Goal: Information Seeking & Learning: Find specific page/section

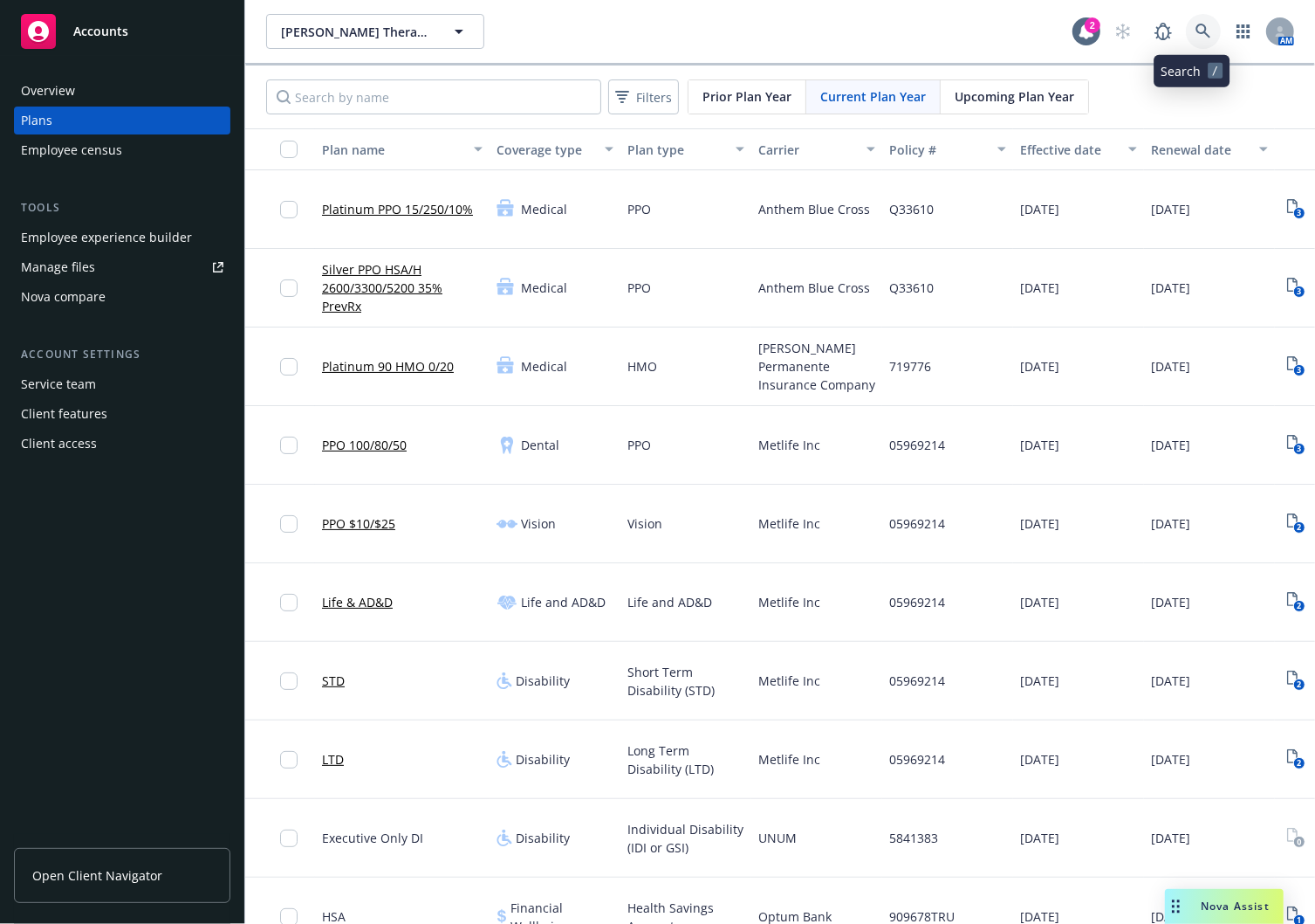
click at [1198, 24] on icon at bounding box center [1203, 31] width 15 height 15
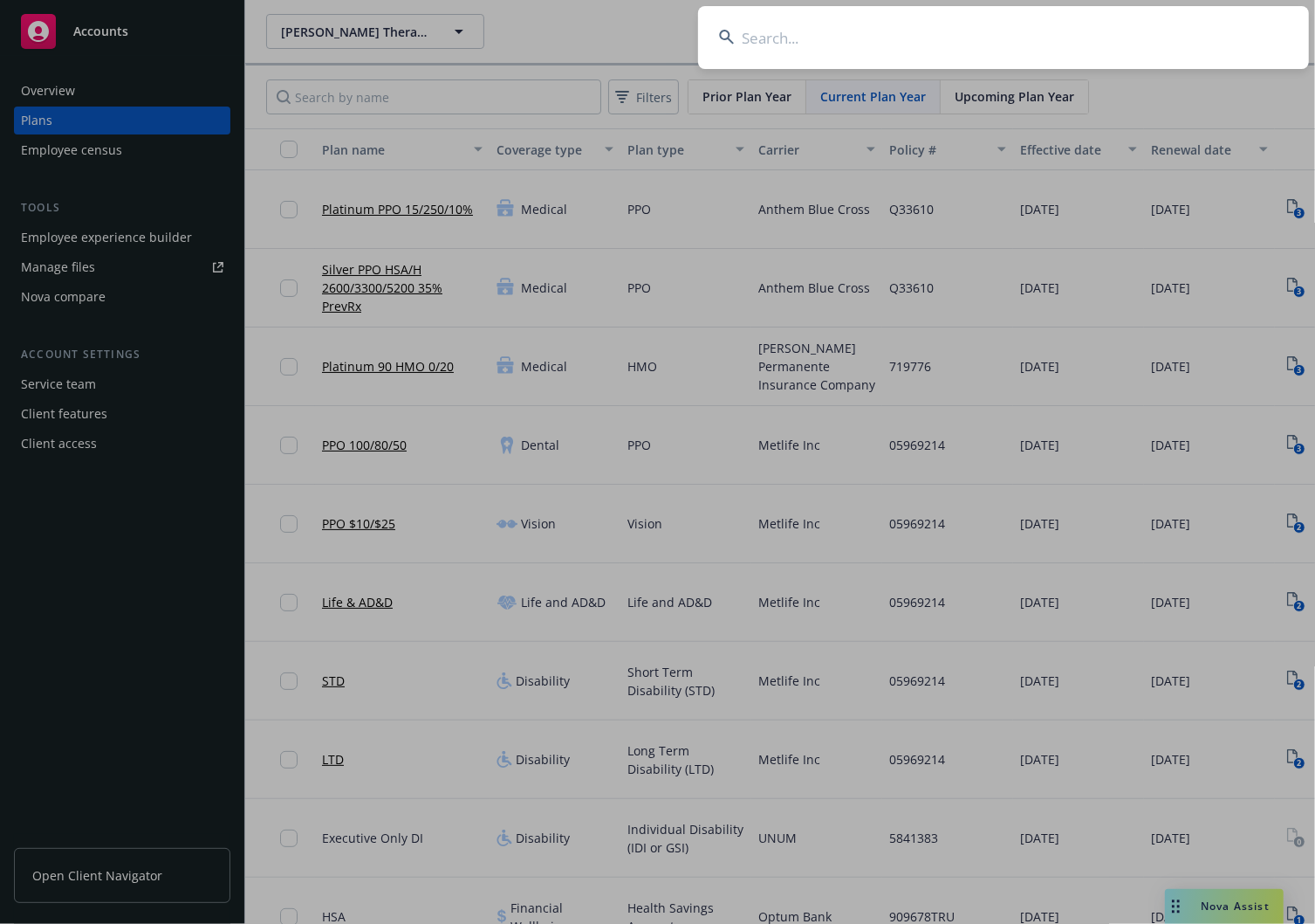
click at [975, 34] on input at bounding box center [1003, 37] width 611 height 63
type input "verifone"
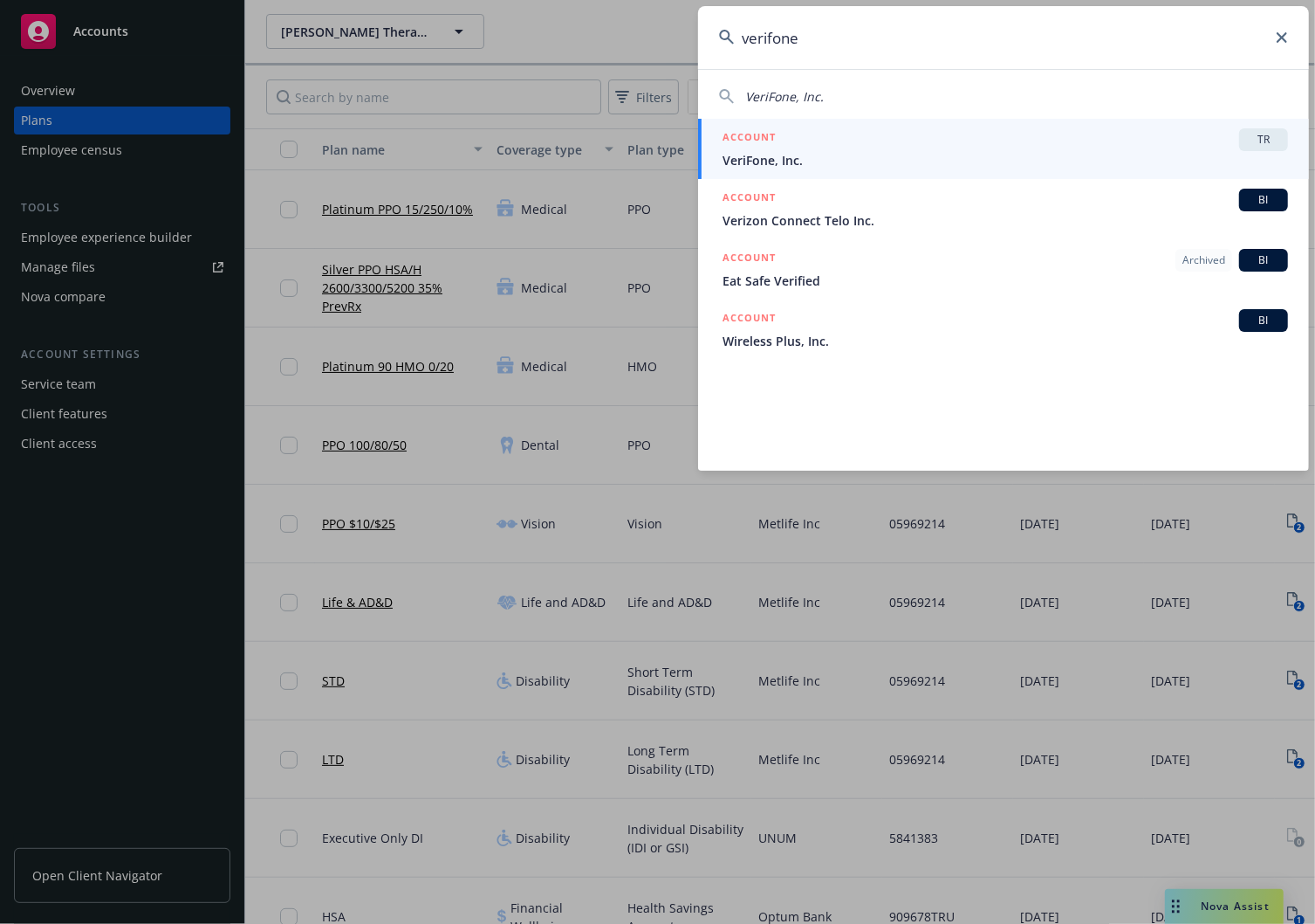
click at [986, 141] on div "ACCOUNT TR" at bounding box center [1005, 139] width 565 height 23
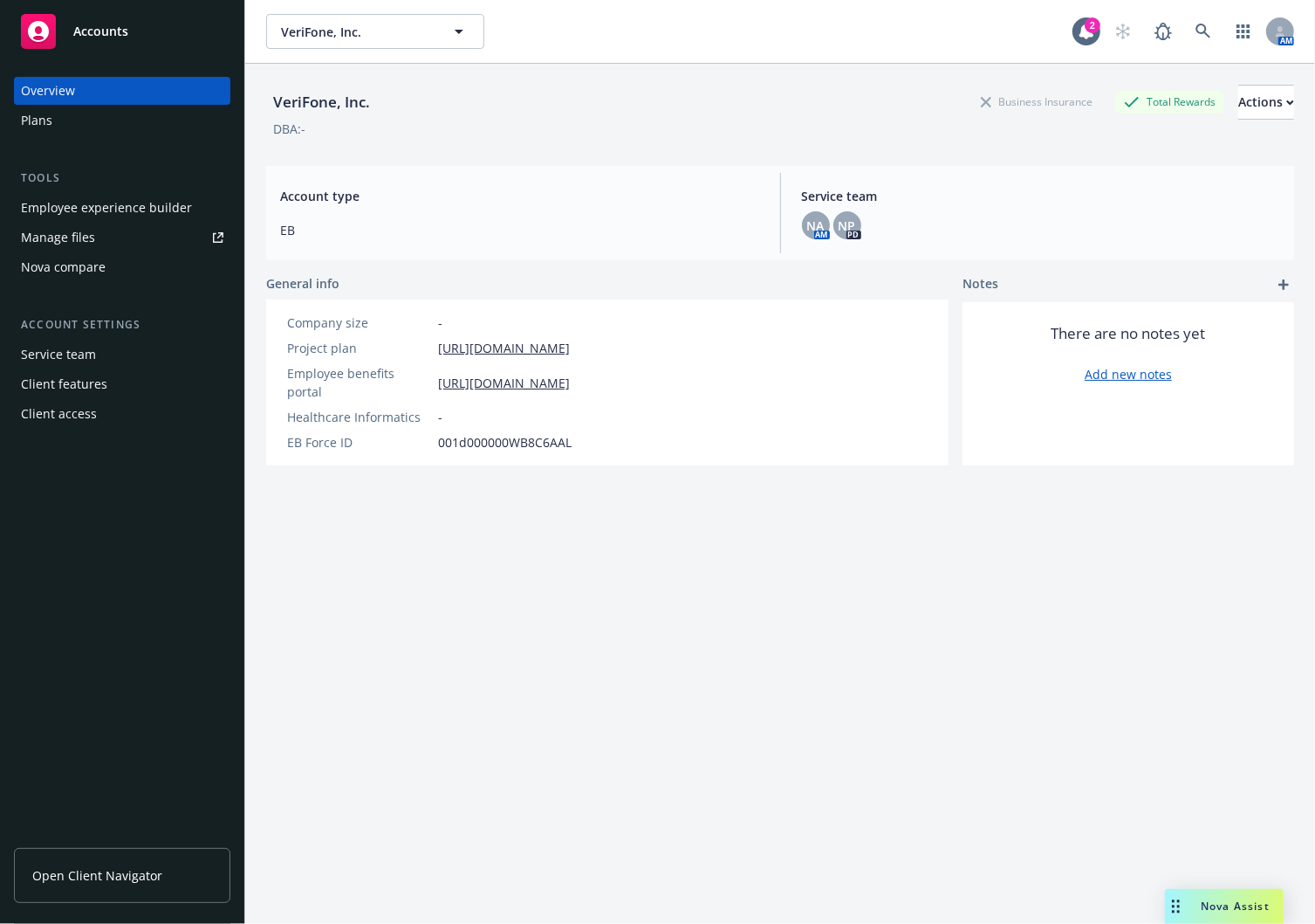
click at [137, 871] on span "Open Client Navigator" at bounding box center [97, 875] width 130 height 18
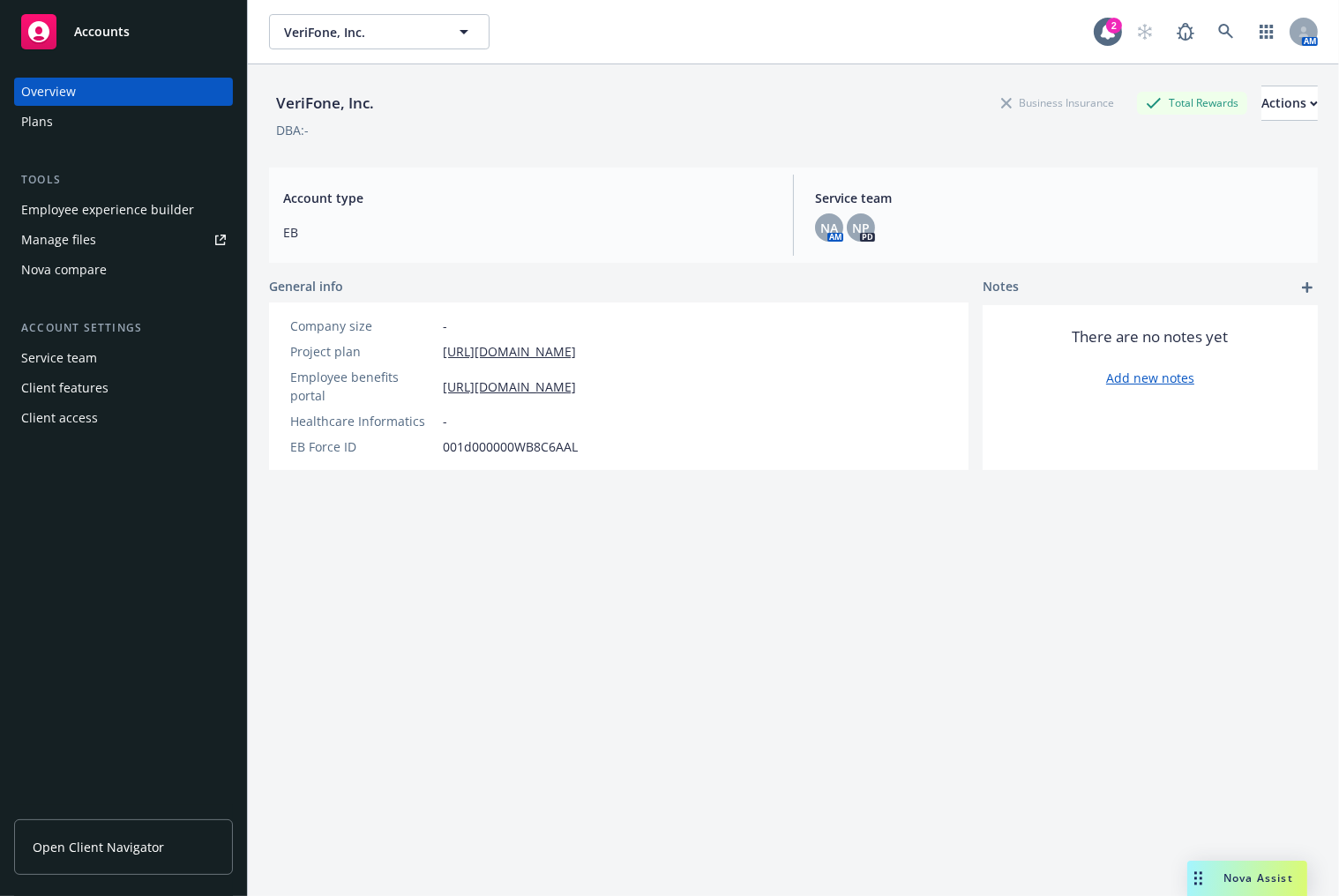
click at [50, 138] on div "Overview Plans Tools Employee experience builder Manage files Nova compare Acco…" at bounding box center [123, 255] width 219 height 355
click at [49, 124] on div "Plans" at bounding box center [37, 121] width 32 height 28
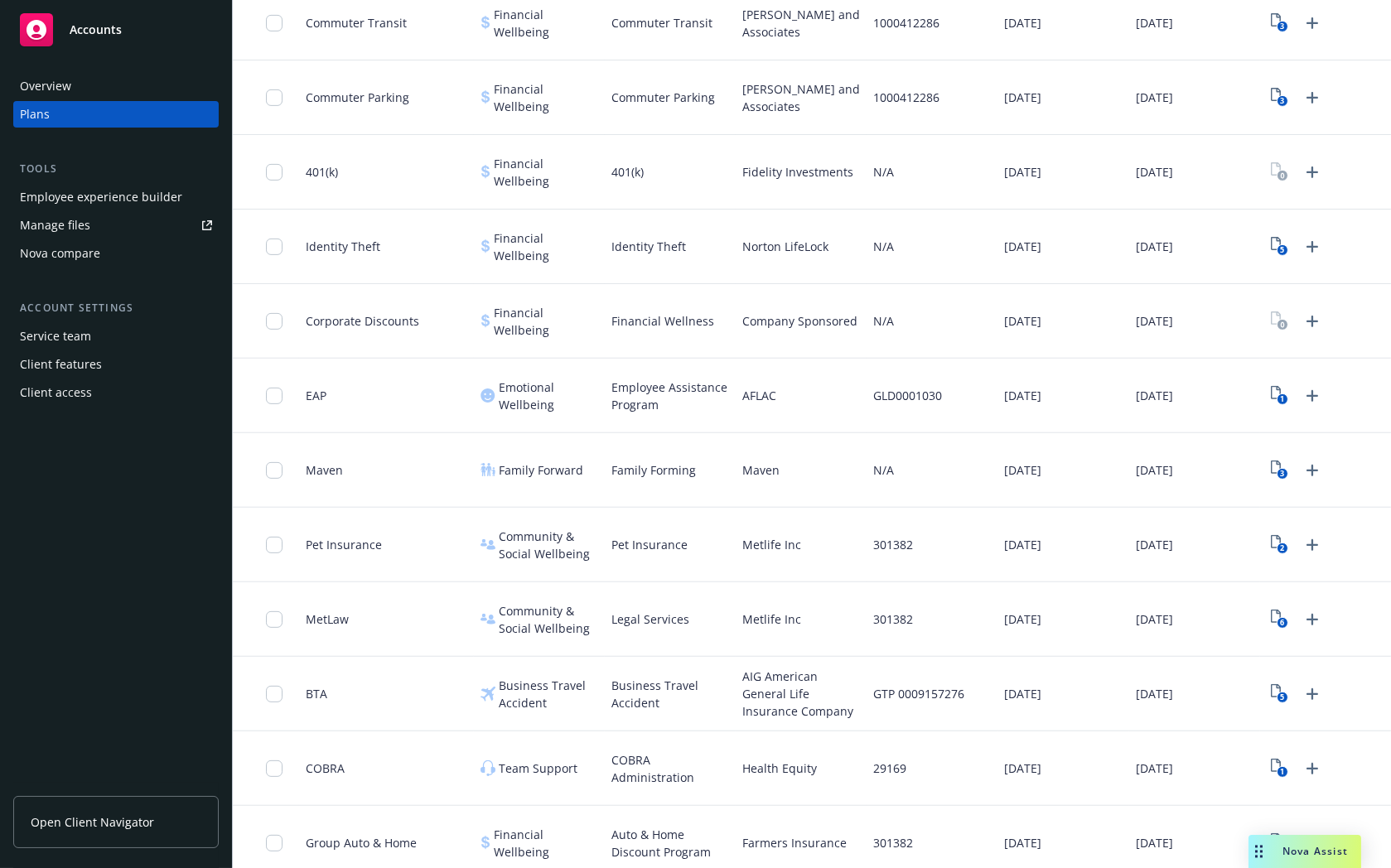
scroll to position [1603, 0]
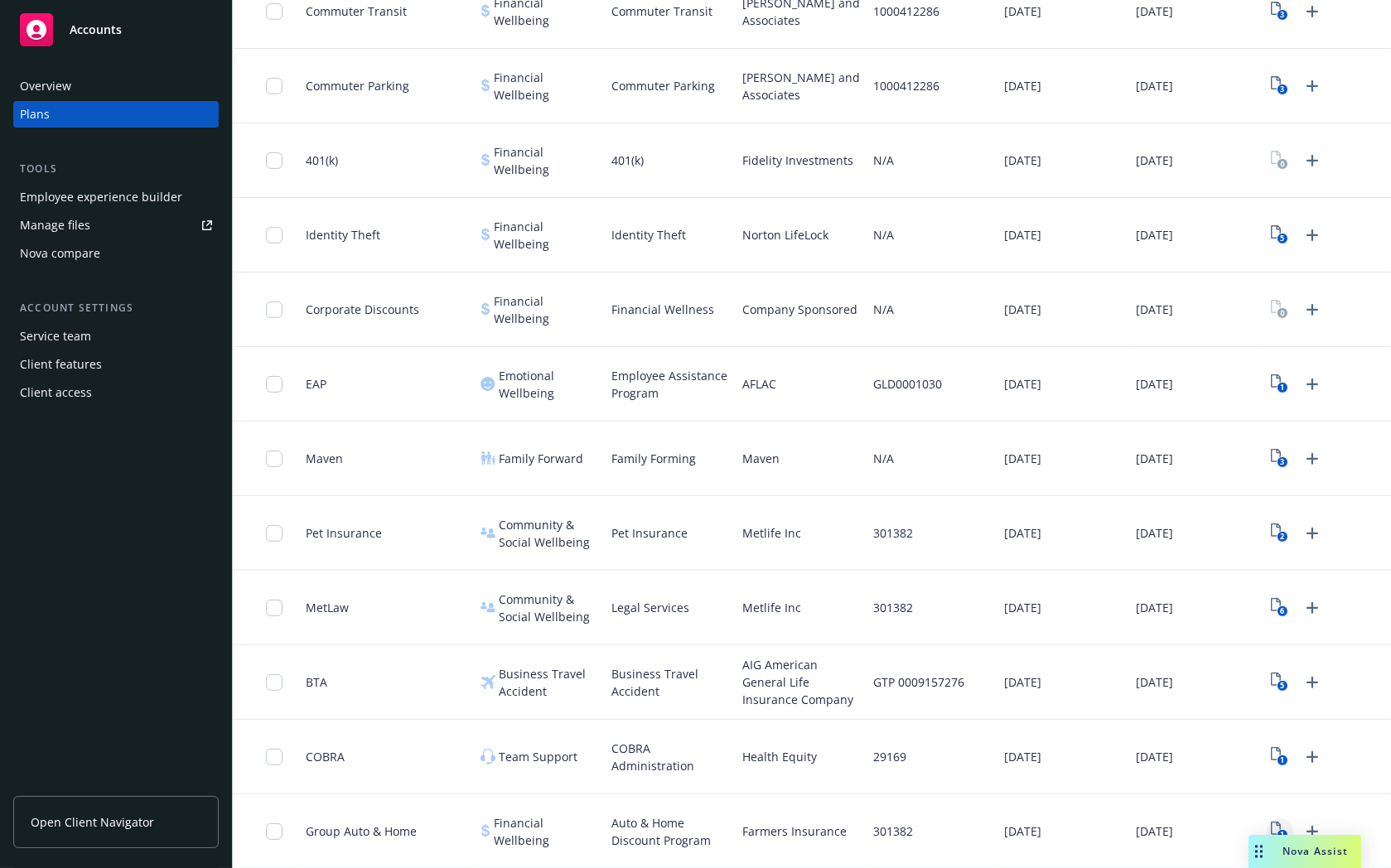
click at [1247, 822] on icon "1" at bounding box center [1279, 831] width 17 height 19
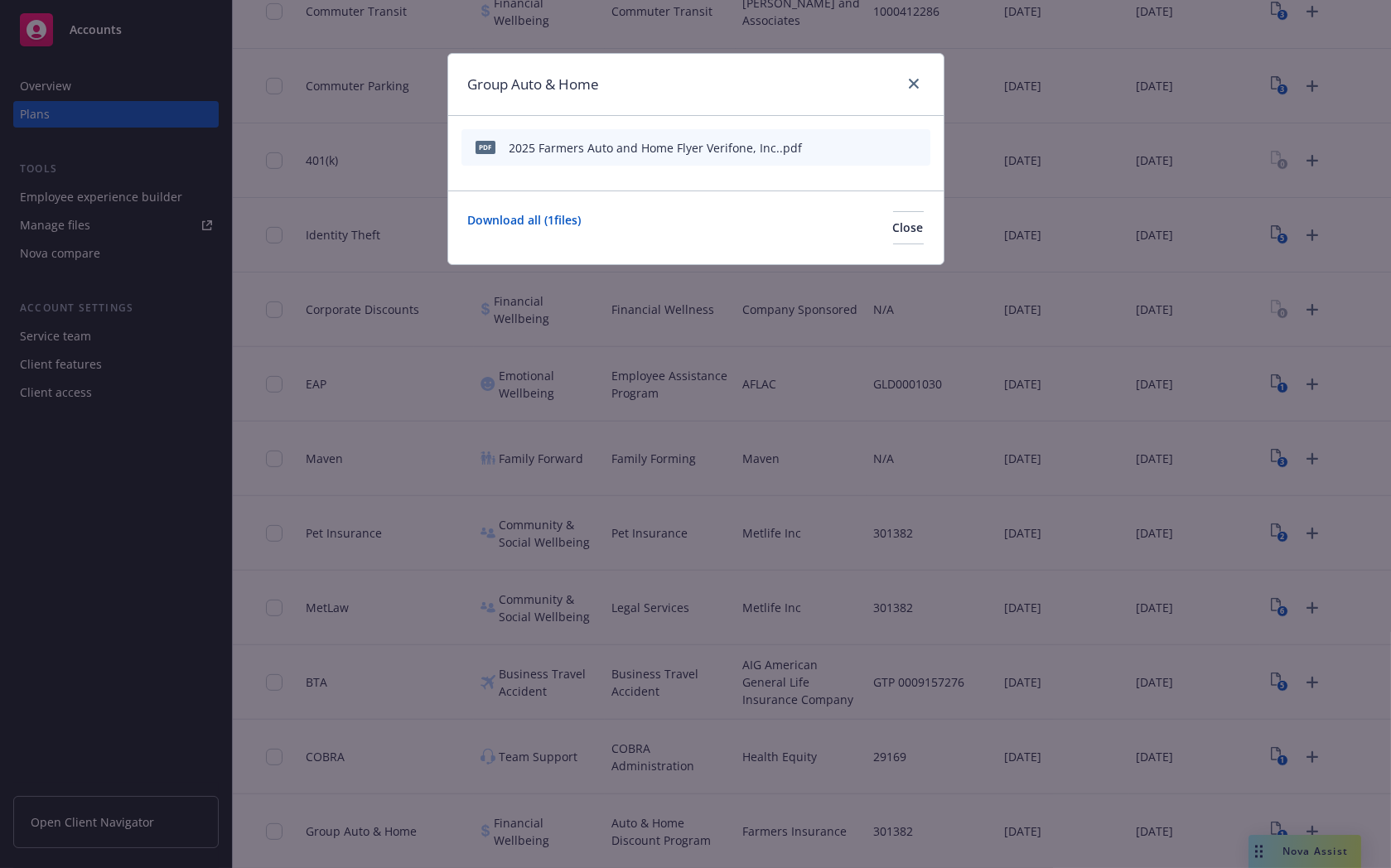
click at [891, 145] on icon "preview file" at bounding box center [887, 146] width 15 height 11
click at [916, 81] on icon "close" at bounding box center [914, 84] width 10 height 10
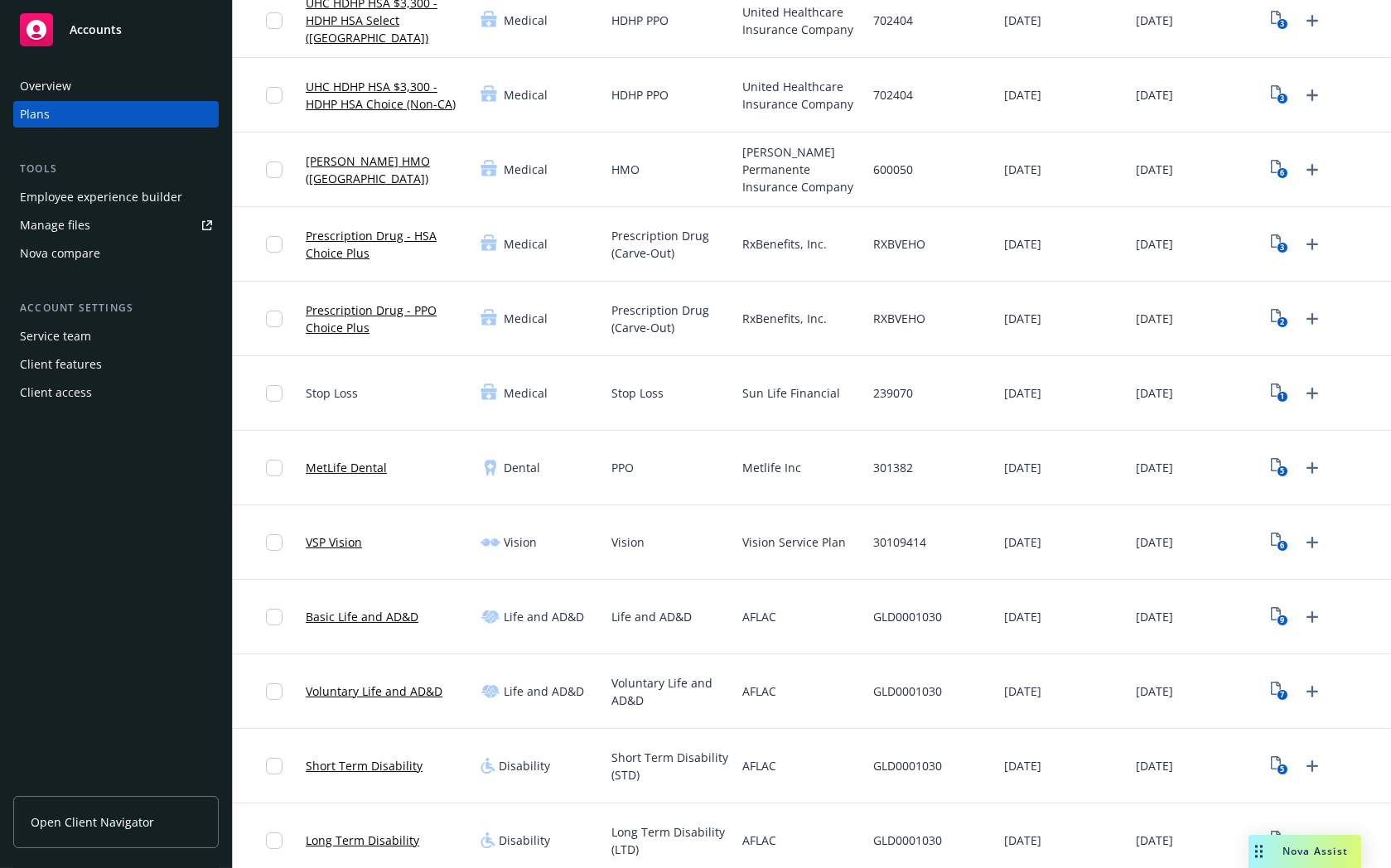
scroll to position [242, 0]
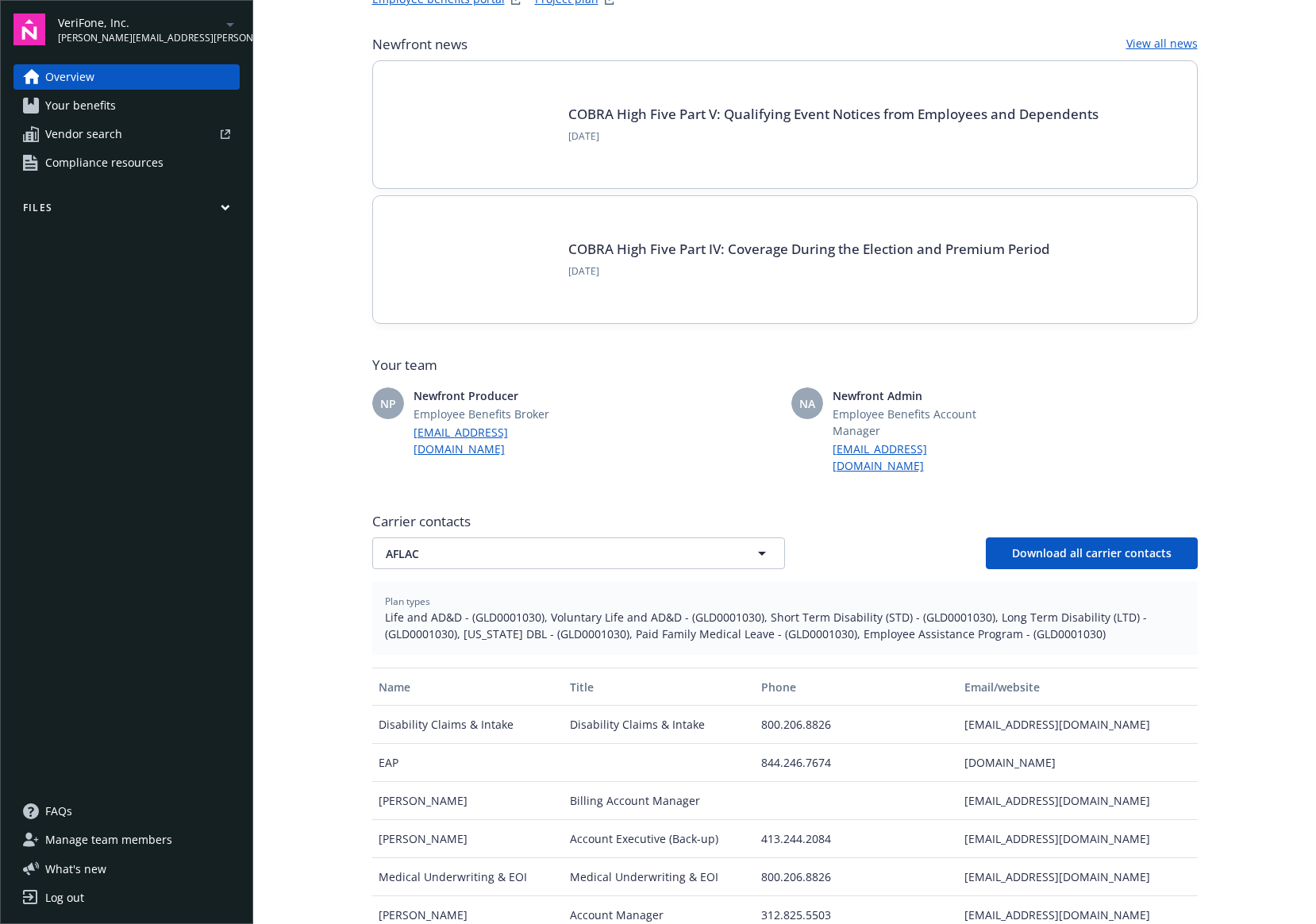
scroll to position [238, 0]
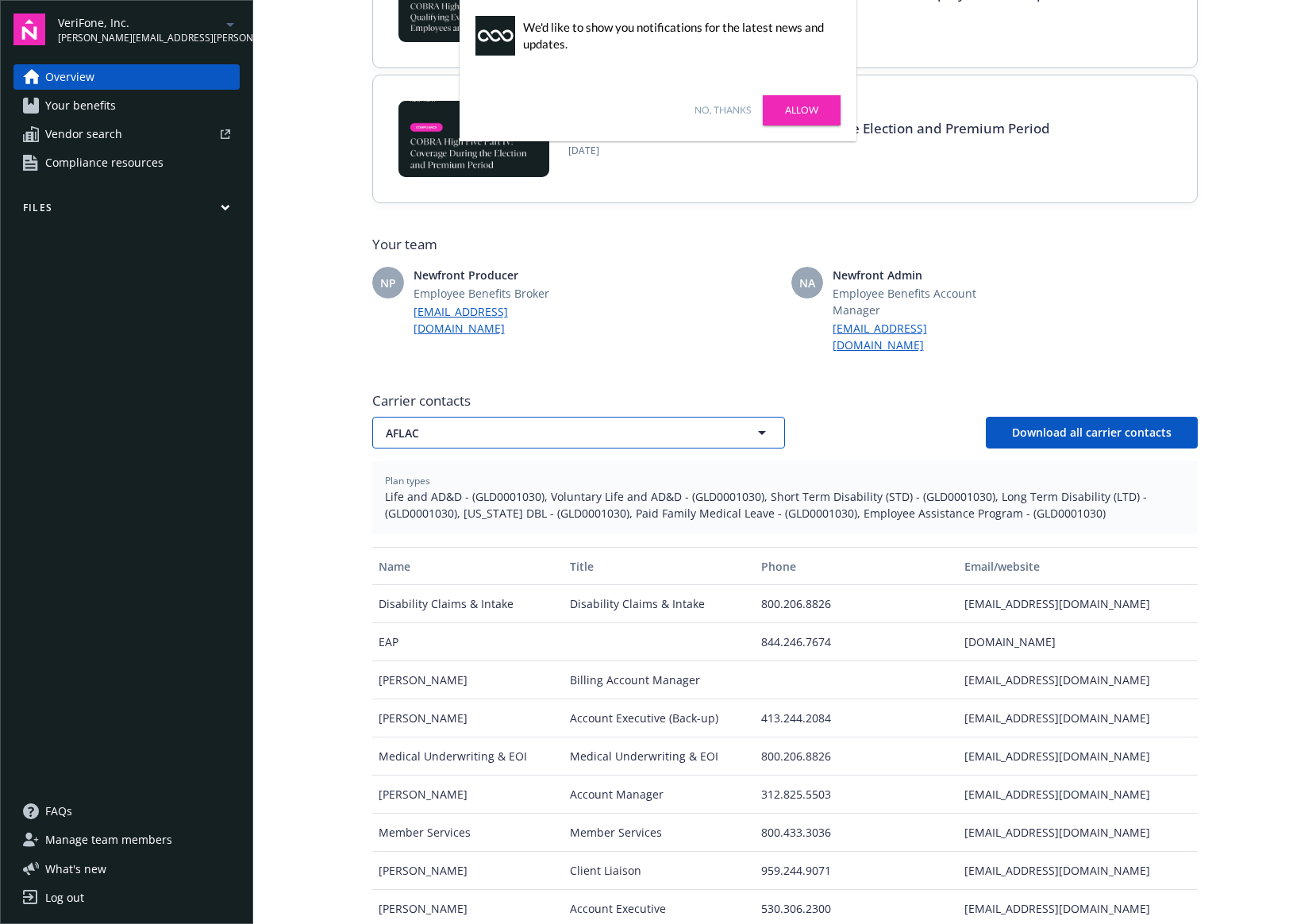
click at [567, 417] on button "AFLAC" at bounding box center [578, 432] width 413 height 31
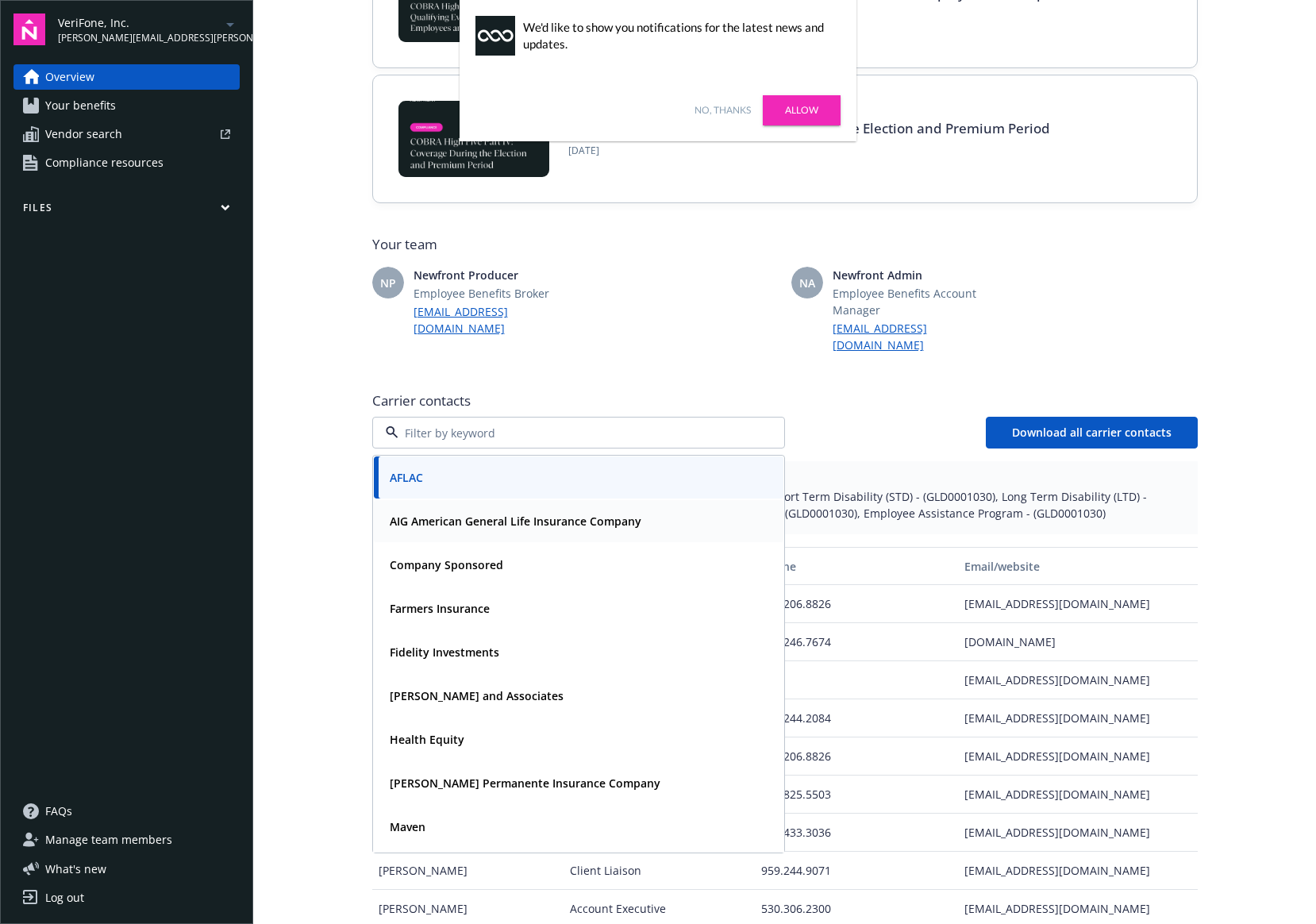
click at [518, 513] on strong "AIG American General Life Insurance Company" at bounding box center [515, 521] width 252 height 15
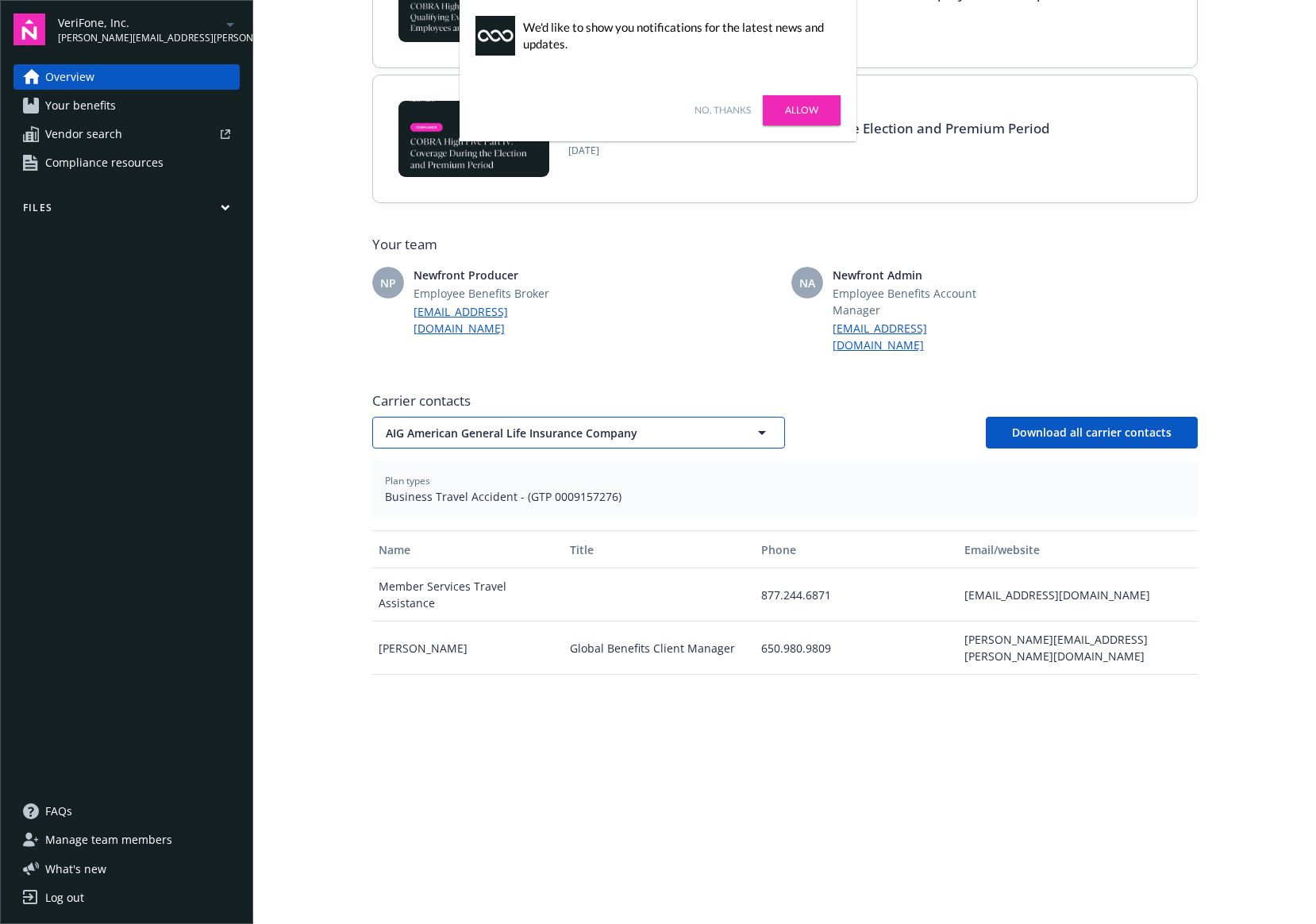
click at [530, 425] on span "AIG American General Life Insurance Company" at bounding box center [550, 433] width 330 height 16
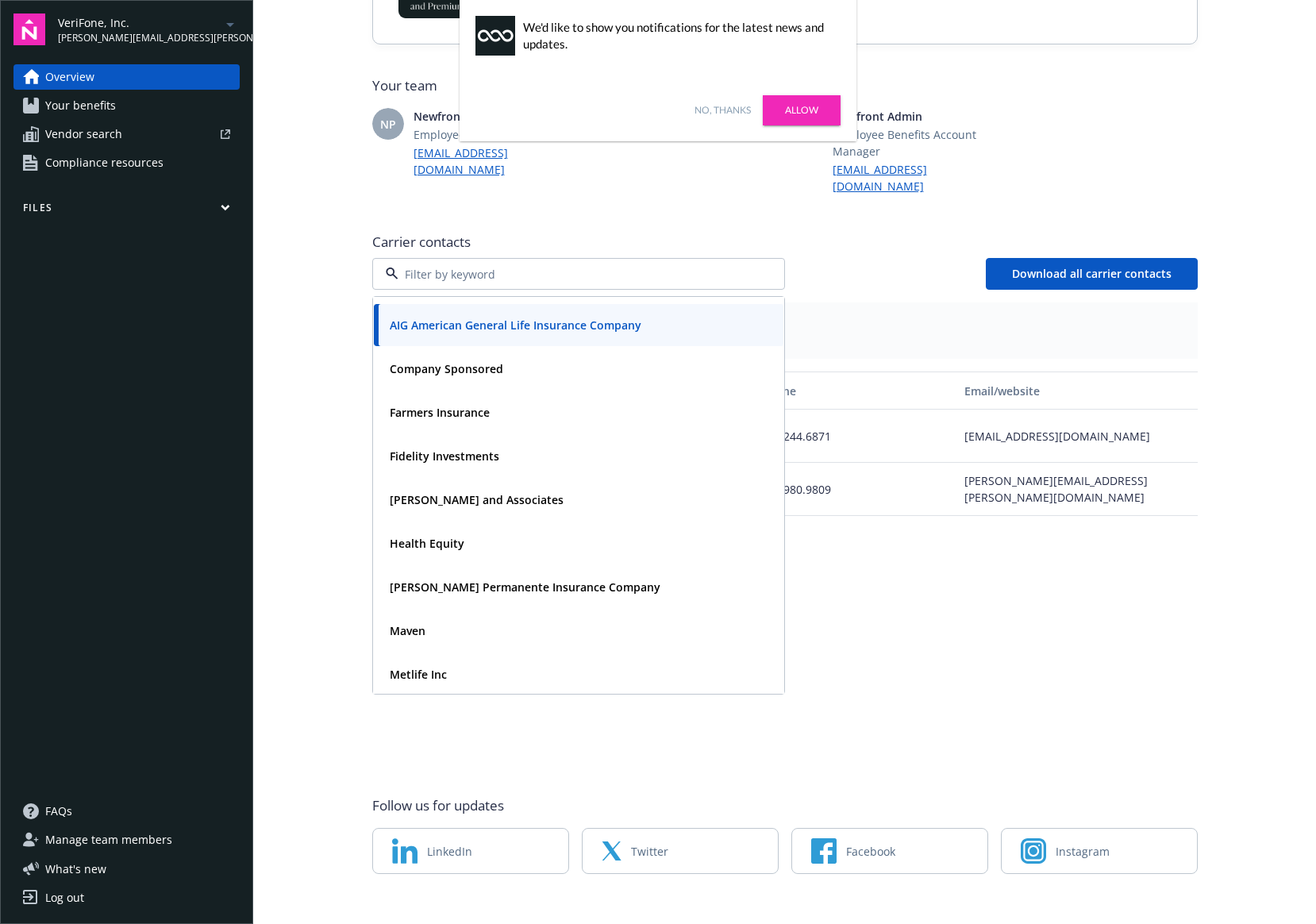
scroll to position [0, 0]
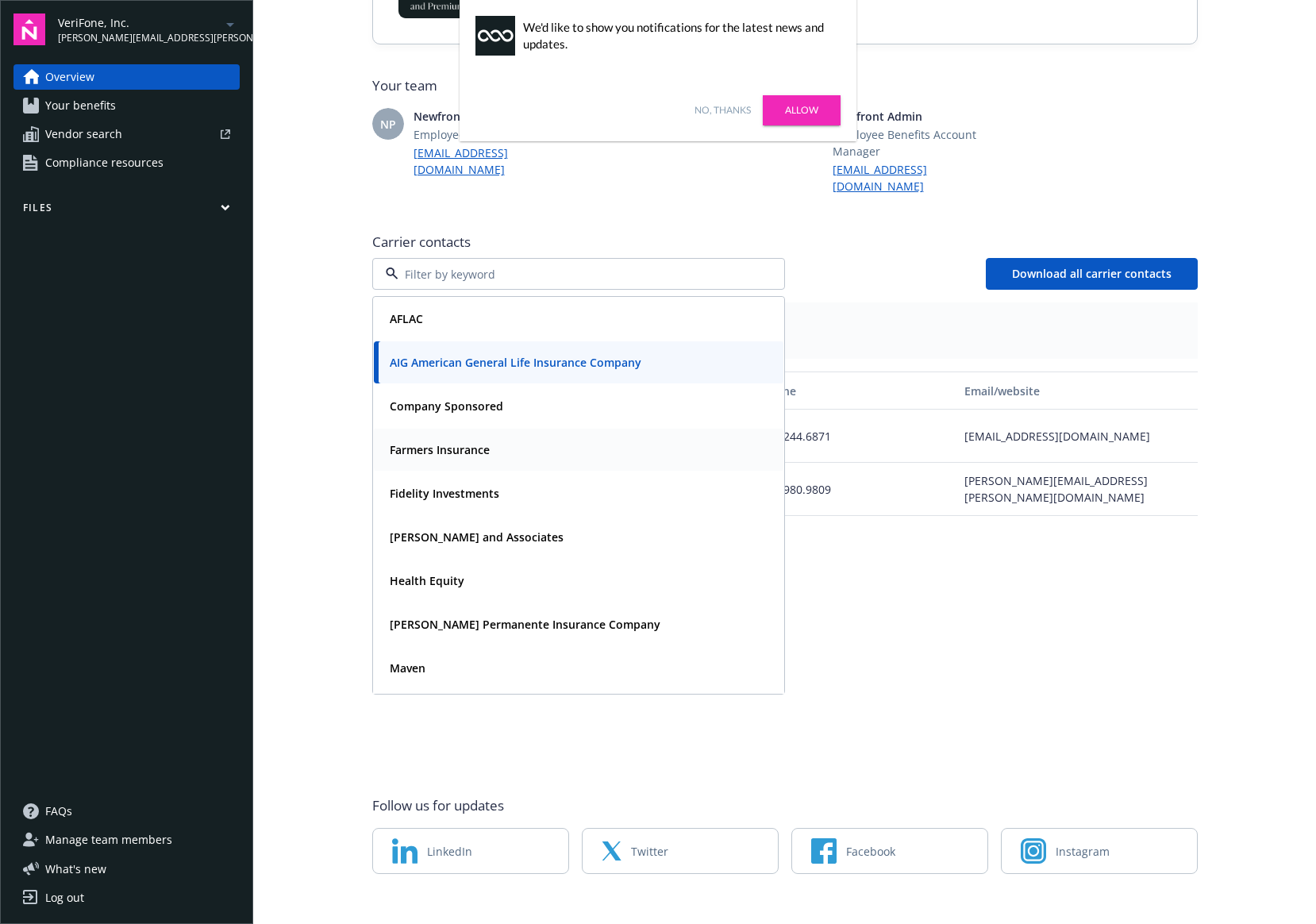
click at [502, 438] on div "Farmers Insurance" at bounding box center [578, 450] width 390 height 23
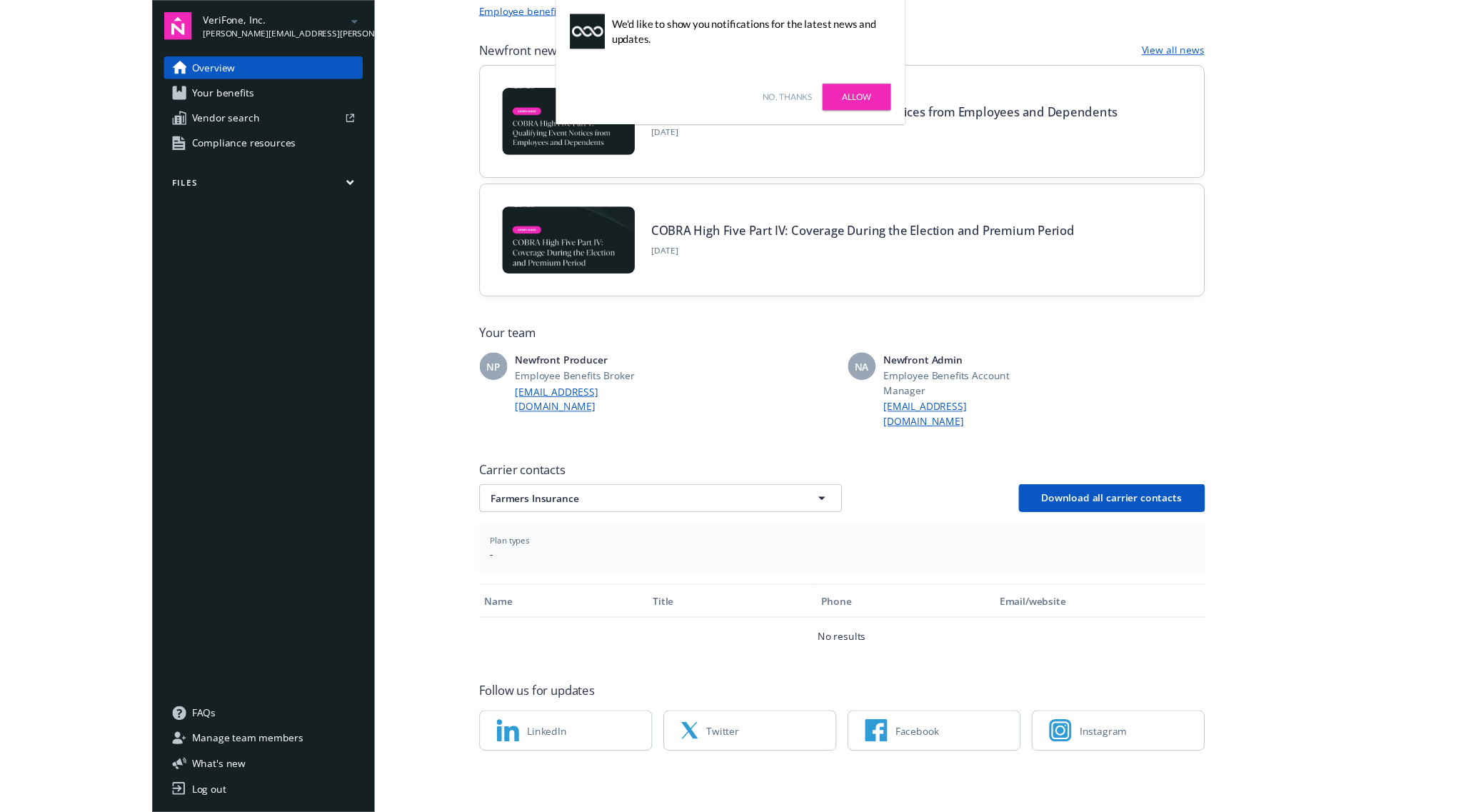
scroll to position [79, 0]
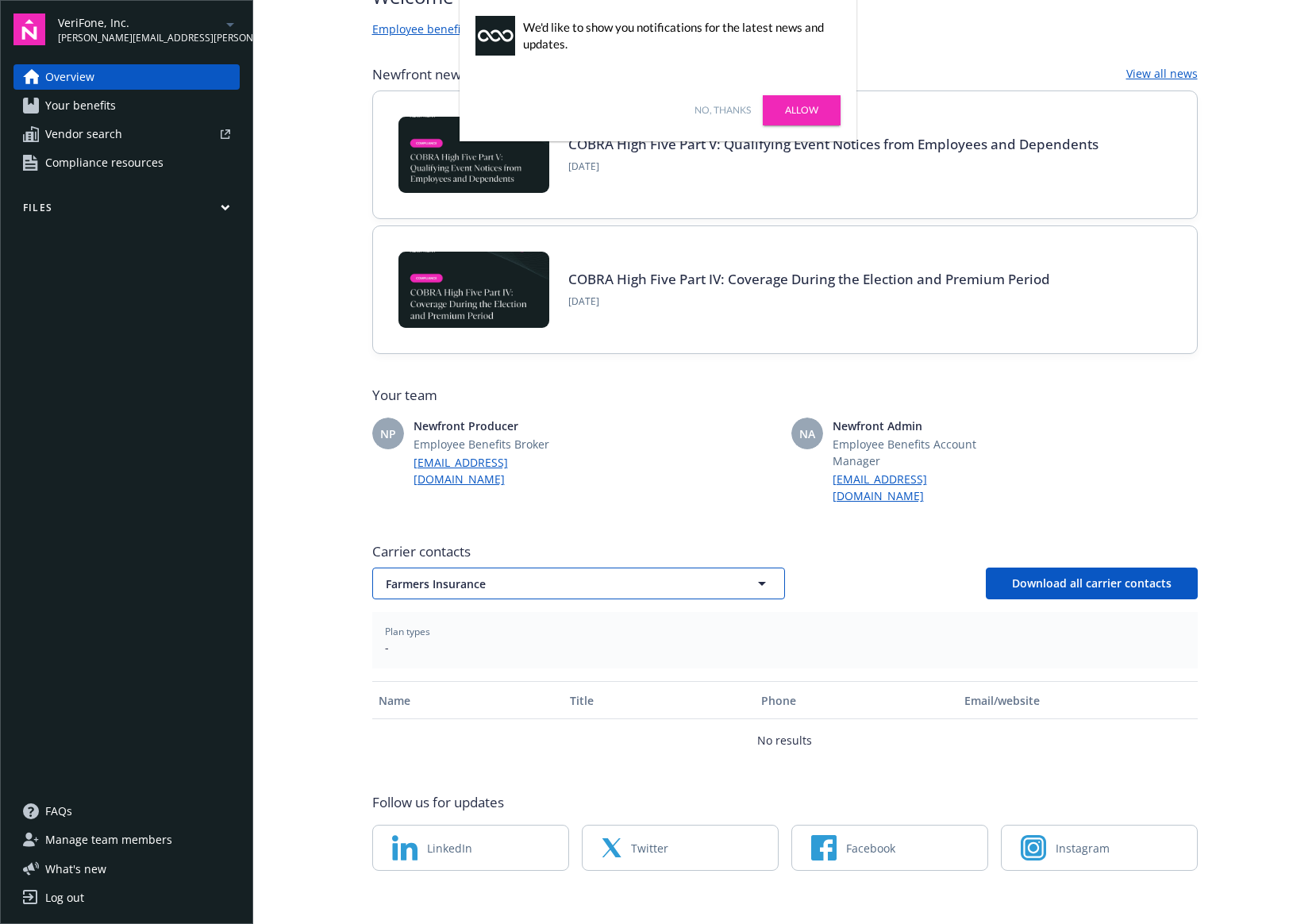
click at [578, 575] on span "Farmers Insurance" at bounding box center [550, 583] width 330 height 16
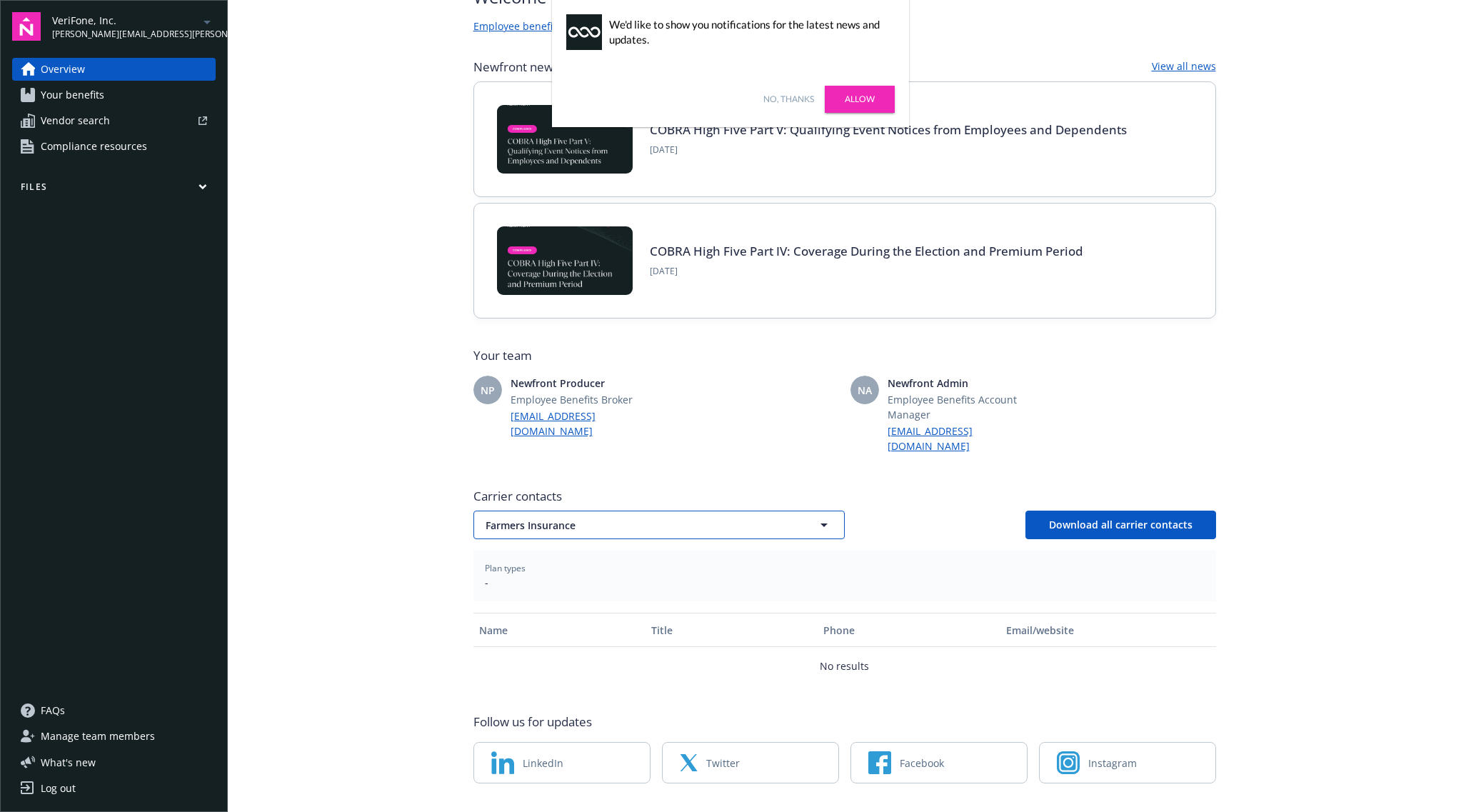
click at [661, 517] on span "Farmers Insurance" at bounding box center [634, 525] width 297 height 15
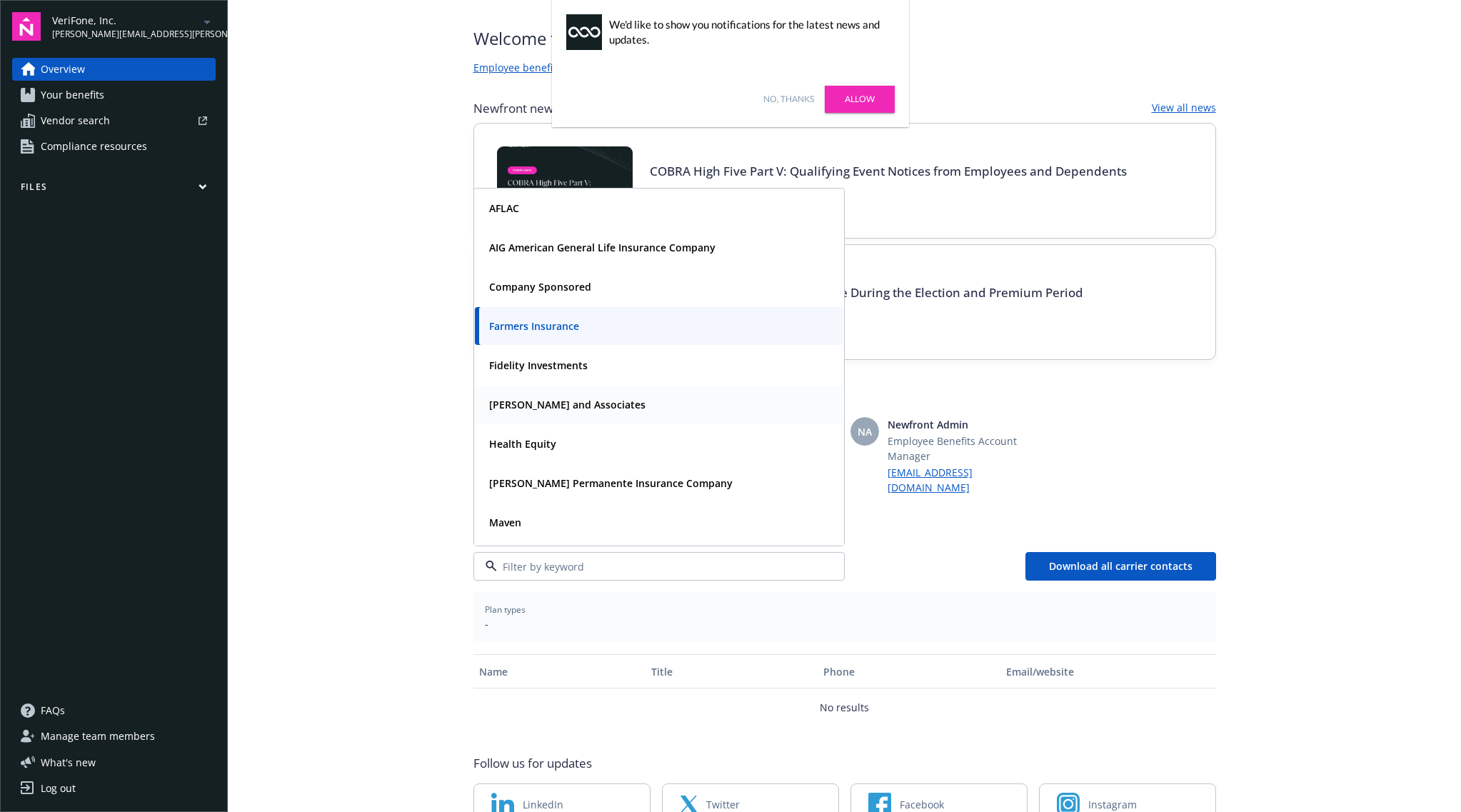
scroll to position [0, 0]
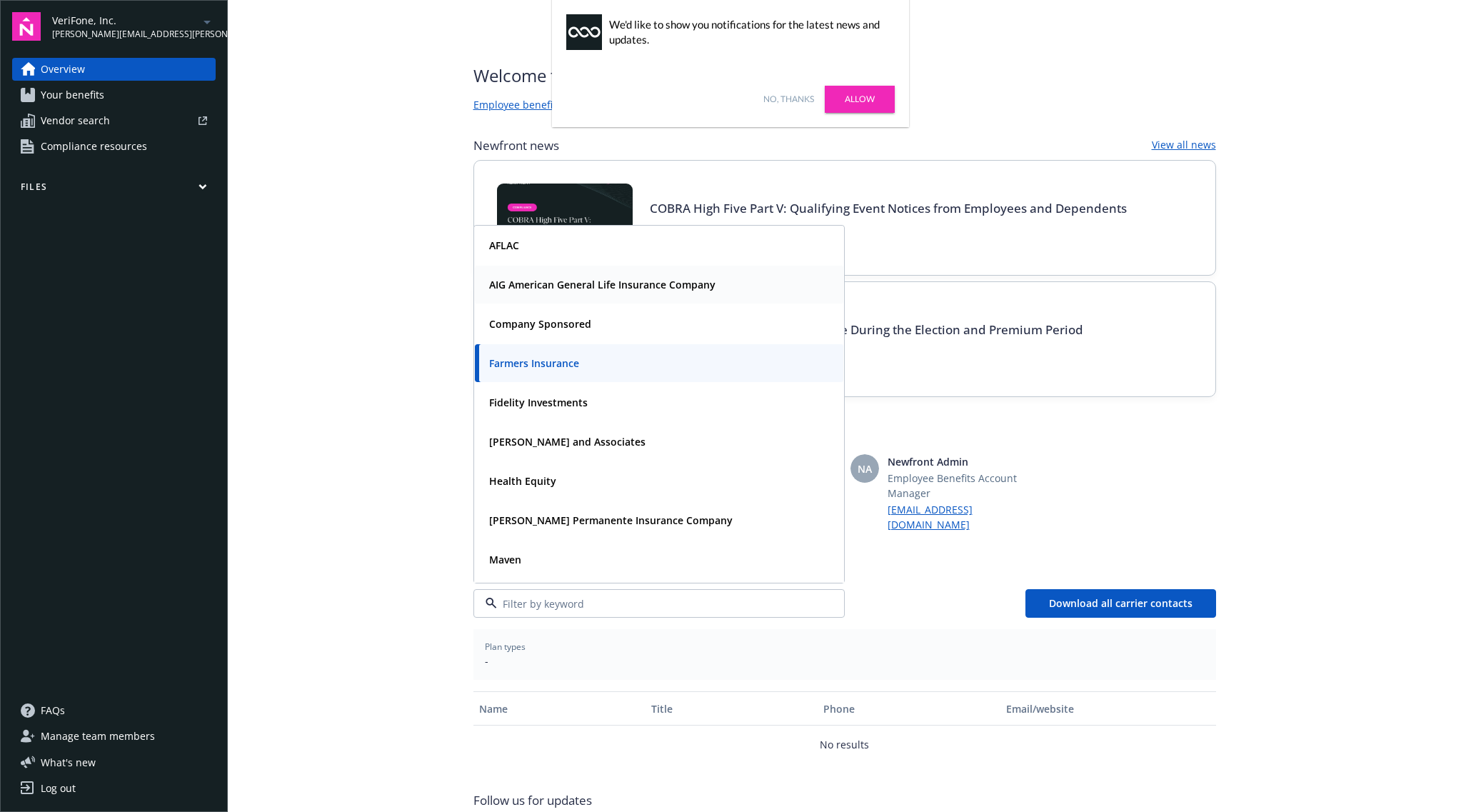
click at [581, 278] on strong "AIG American General Life Insurance Company" at bounding box center [602, 284] width 226 height 13
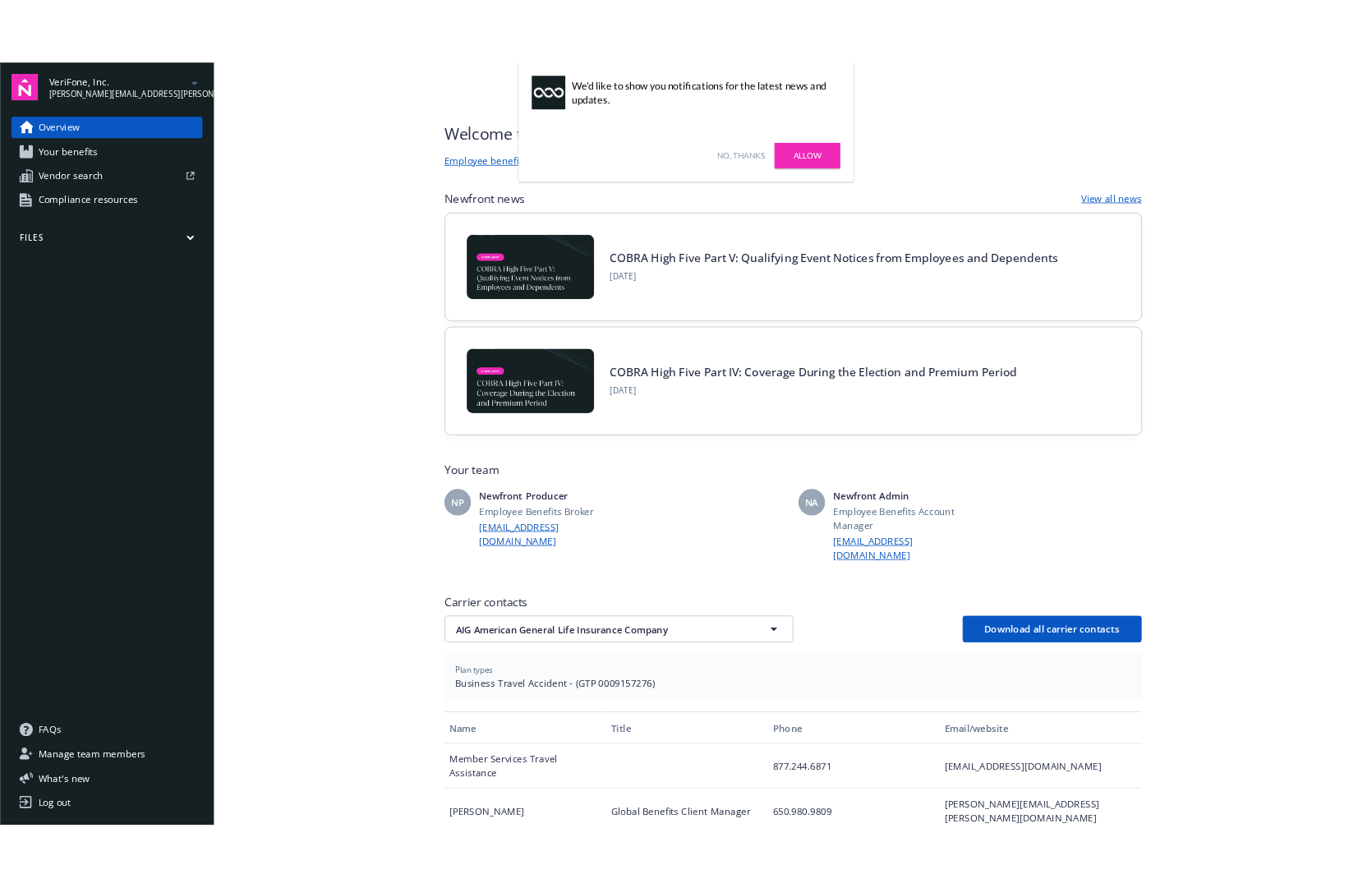
scroll to position [329, 0]
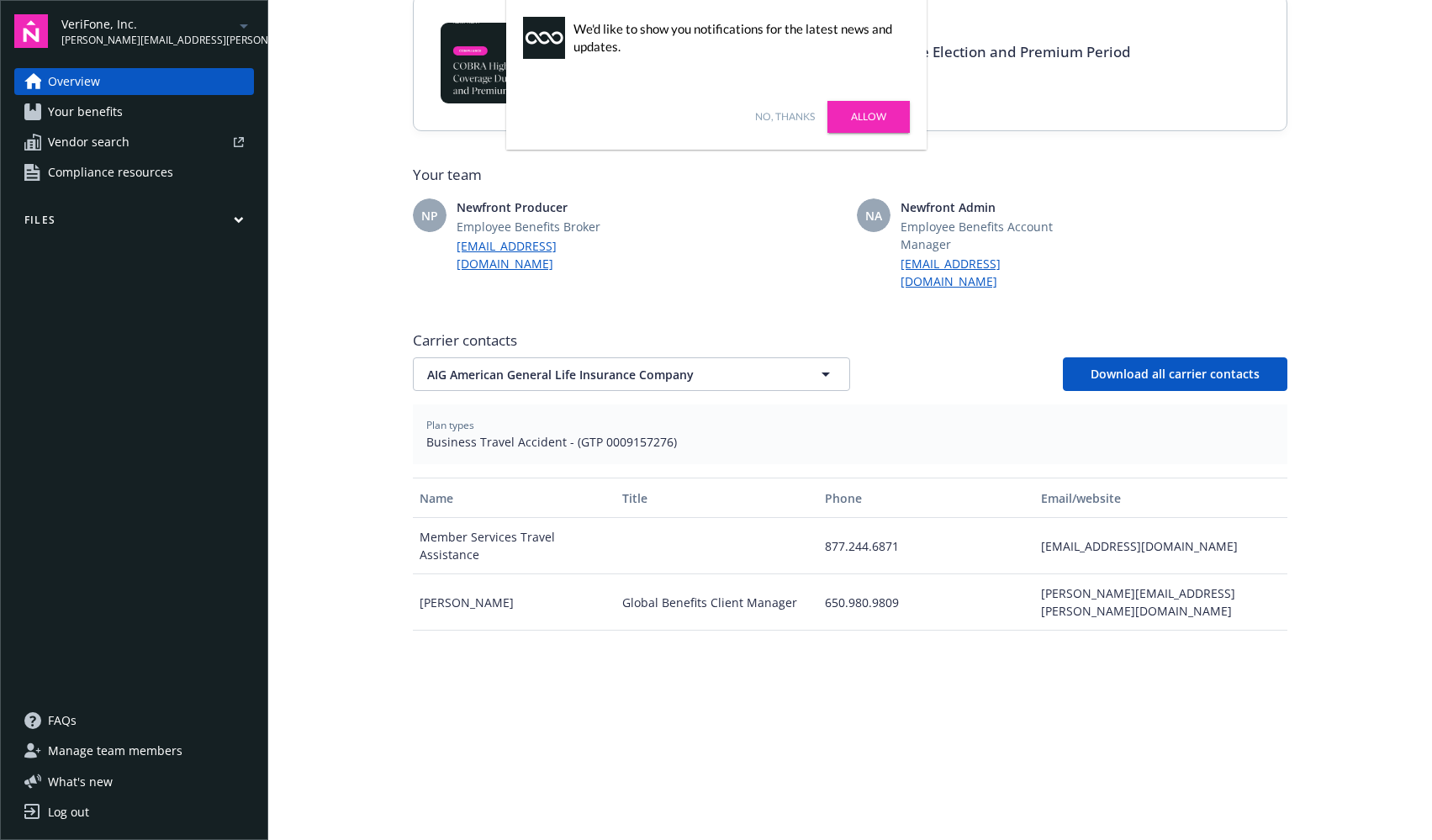
click at [778, 115] on link "No, thanks" at bounding box center [785, 116] width 59 height 15
